Goal: Task Accomplishment & Management: Use online tool/utility

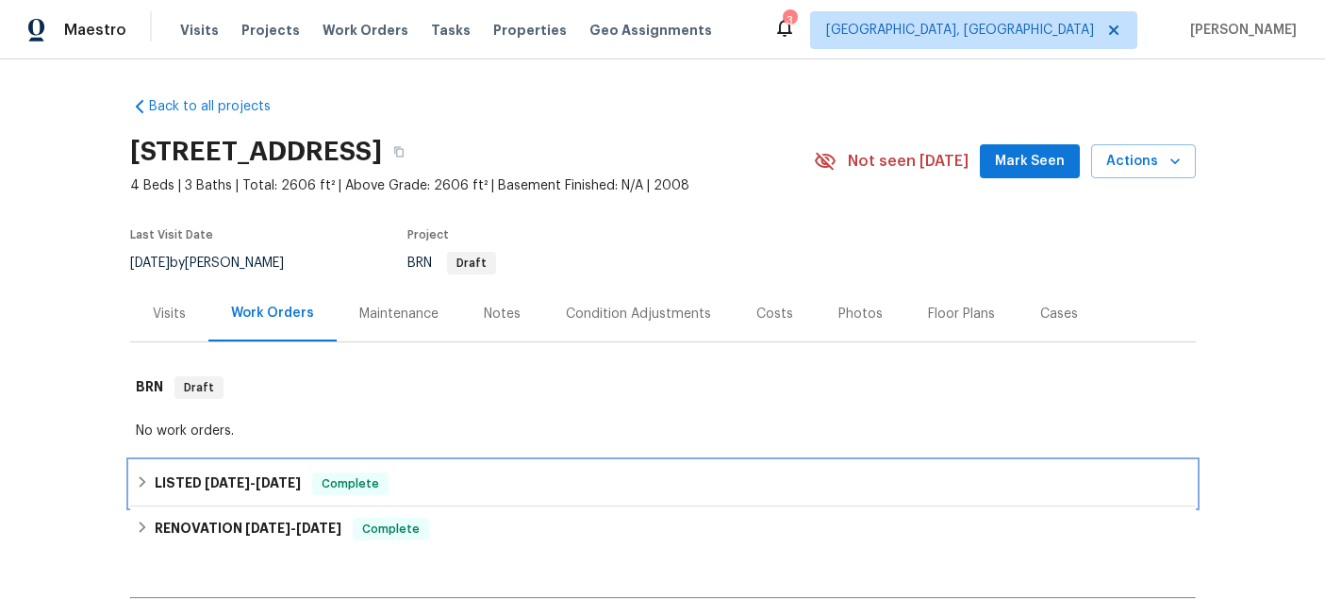
click at [262, 498] on div "LISTED [DATE] - [DATE] Complete" at bounding box center [662, 483] width 1065 height 45
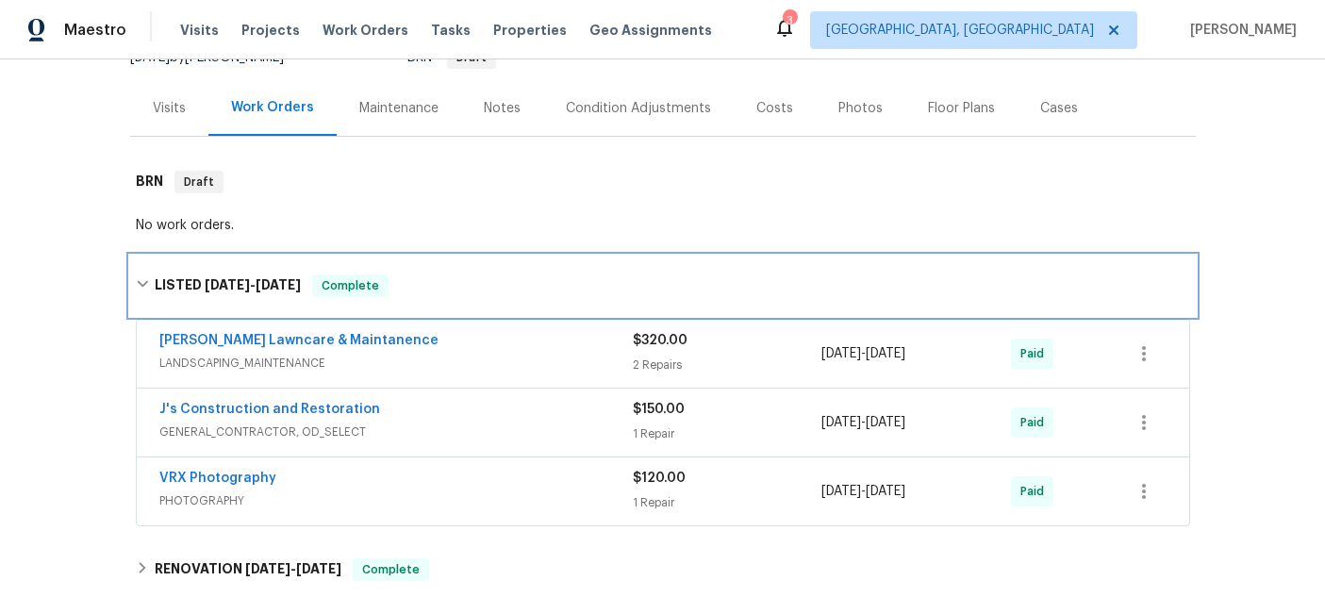
scroll to position [216, 0]
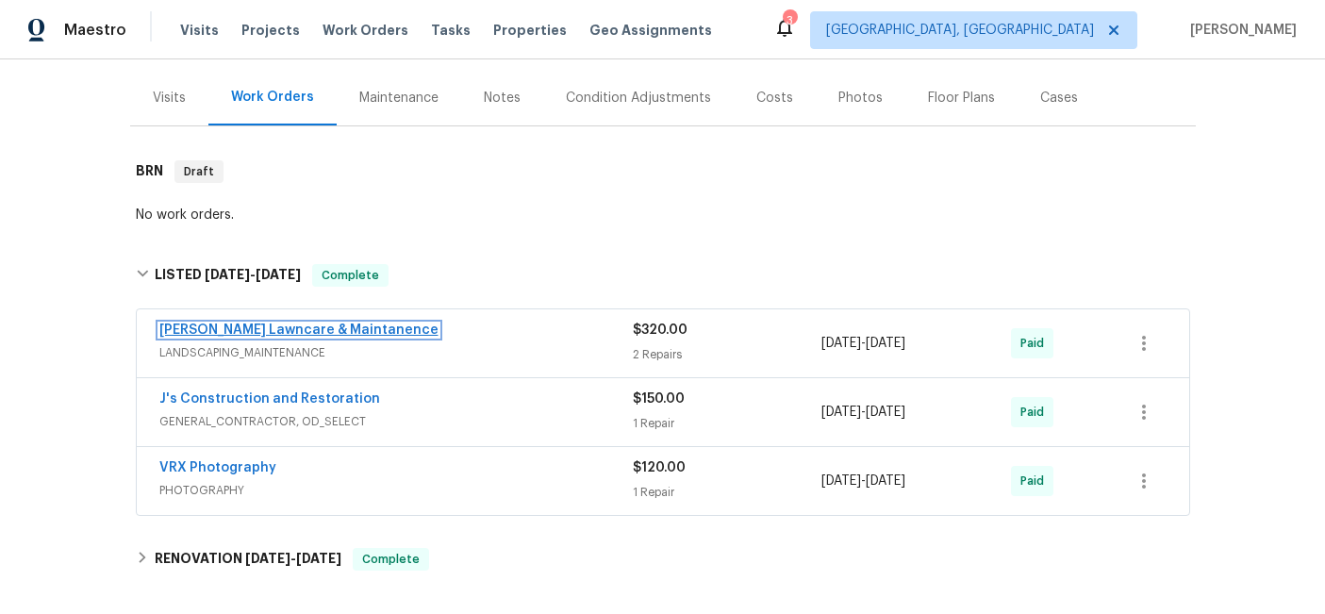
click at [281, 327] on link "[PERSON_NAME] Lawncare & Maintanence" at bounding box center [298, 329] width 279 height 13
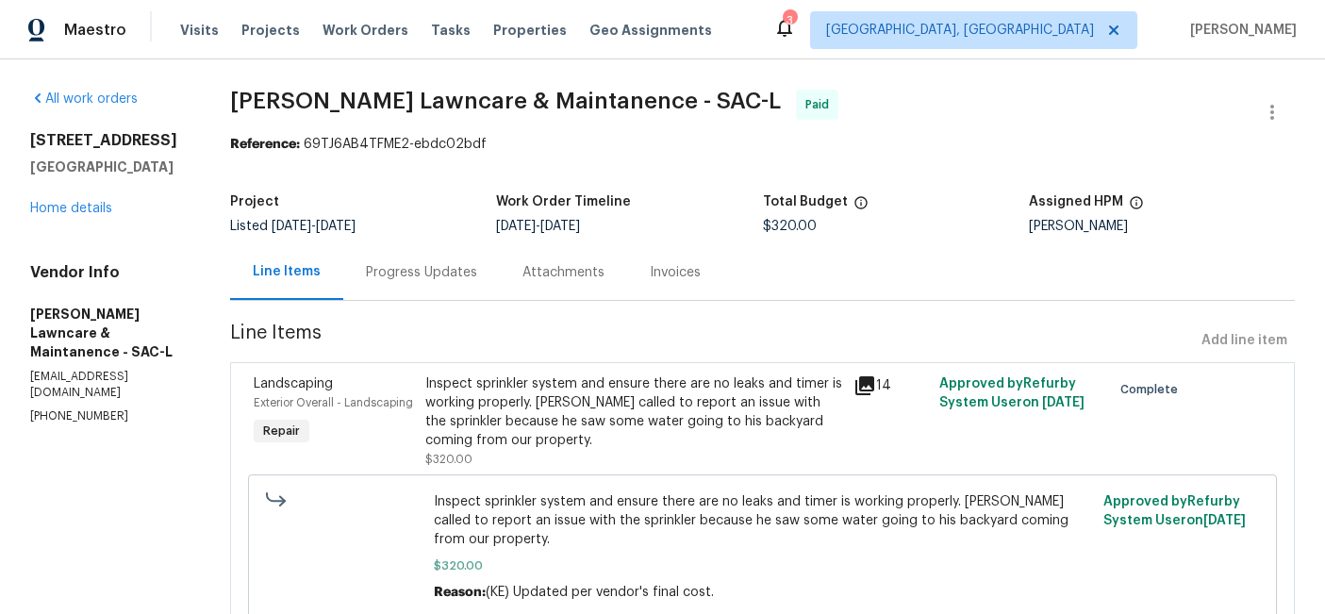
click at [681, 274] on div "Invoices" at bounding box center [675, 272] width 51 height 19
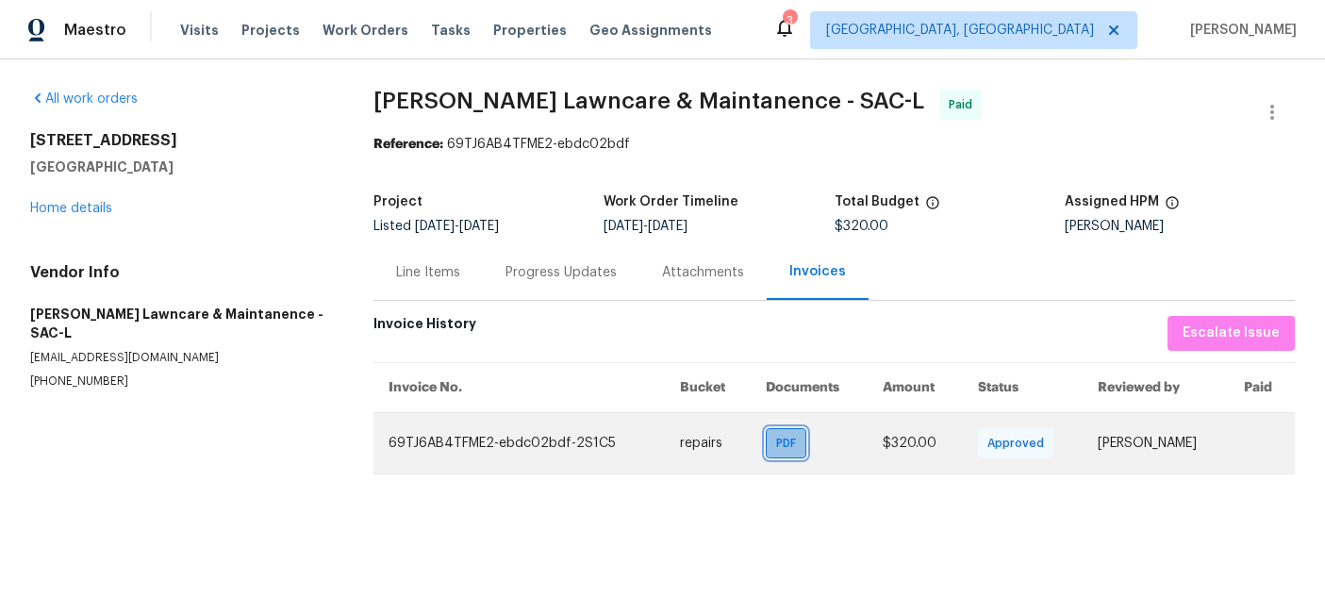
click at [776, 444] on span "PDF" at bounding box center [789, 443] width 27 height 19
